Goal: Find specific page/section: Find specific page/section

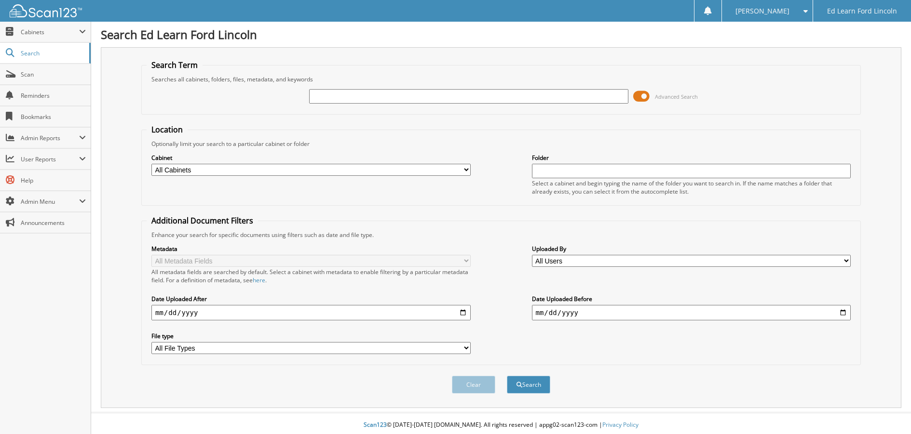
click at [349, 94] on input "text" at bounding box center [468, 96] width 319 height 14
type input "habbob"
click at [507, 376] on button "Search" at bounding box center [528, 385] width 43 height 18
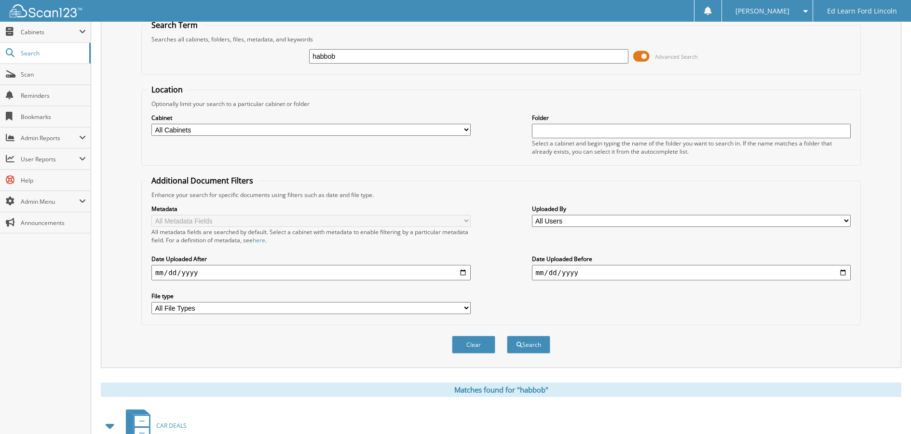
scroll to position [163, 0]
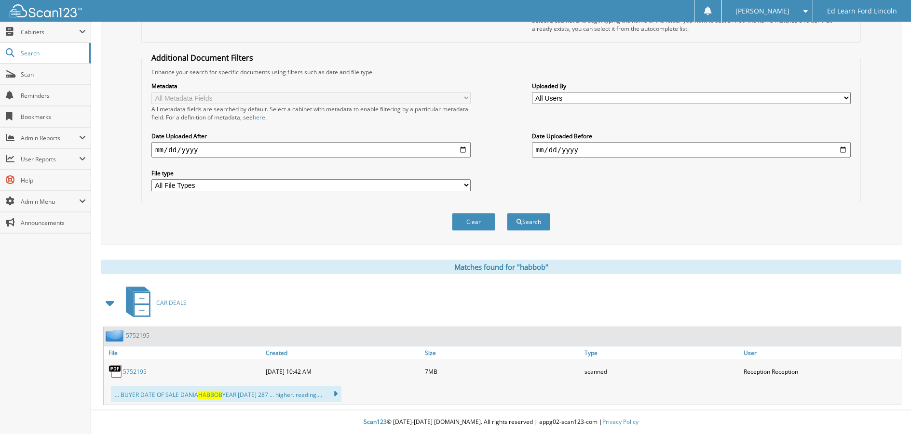
click at [125, 369] on link "5752195" at bounding box center [135, 372] width 24 height 8
